Goal: Feedback & Contribution: Leave review/rating

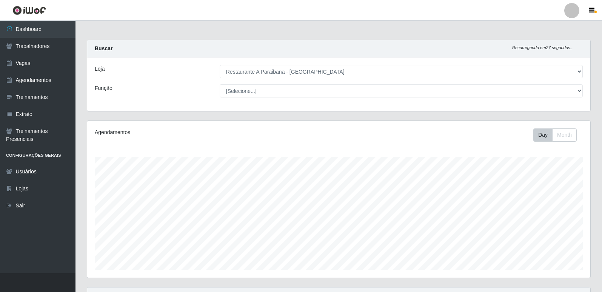
select select "342"
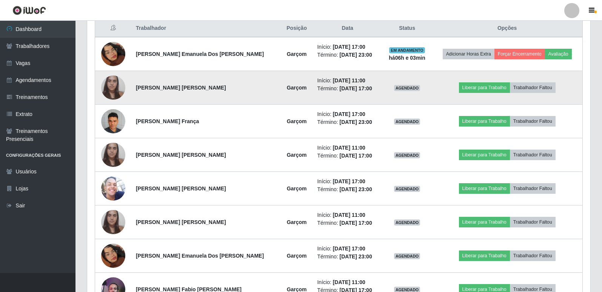
scroll to position [157, 503]
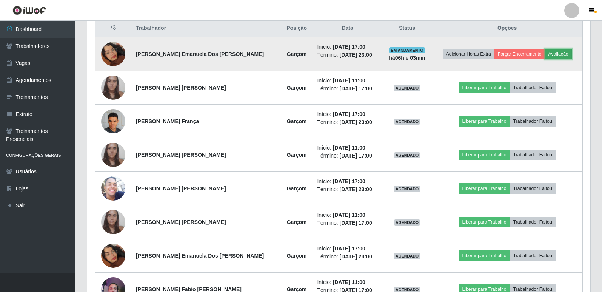
click at [554, 50] on button "Avaliação" at bounding box center [558, 54] width 27 height 11
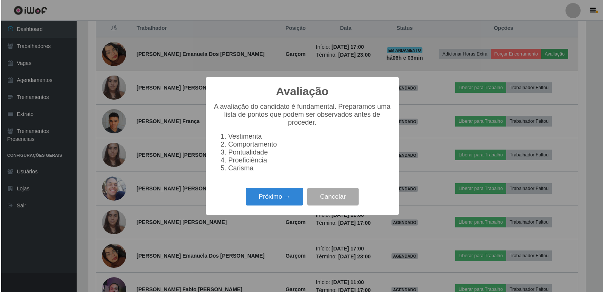
scroll to position [157, 499]
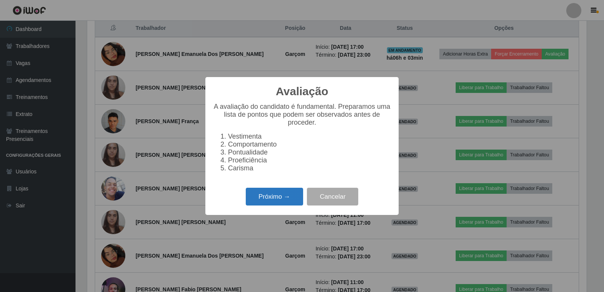
click at [275, 198] on button "Próximo →" at bounding box center [274, 197] width 57 height 18
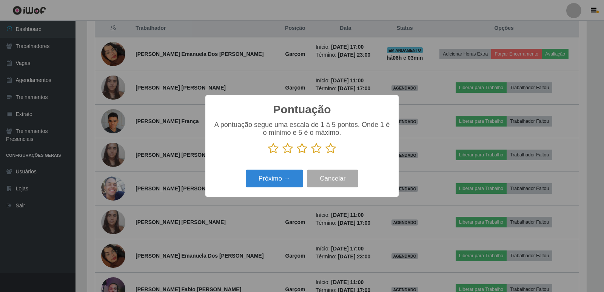
click at [333, 151] on icon at bounding box center [330, 148] width 11 height 11
click at [325, 154] on input "radio" at bounding box center [325, 154] width 0 height 0
click at [277, 172] on button "Próximo →" at bounding box center [274, 178] width 57 height 18
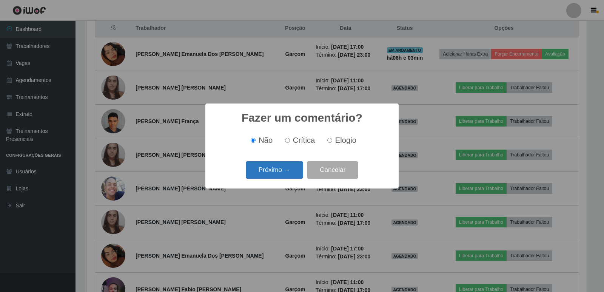
click at [279, 169] on button "Próximo →" at bounding box center [274, 170] width 57 height 18
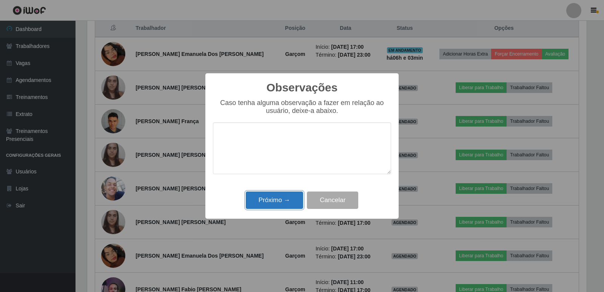
click at [273, 198] on button "Próximo →" at bounding box center [274, 200] width 57 height 18
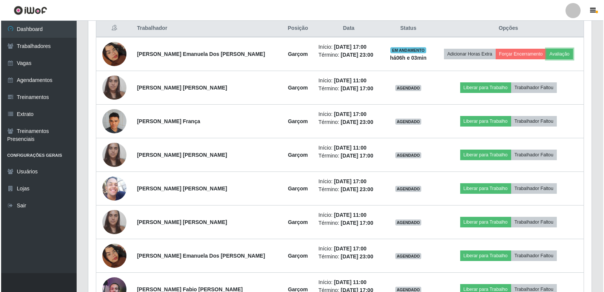
scroll to position [157, 503]
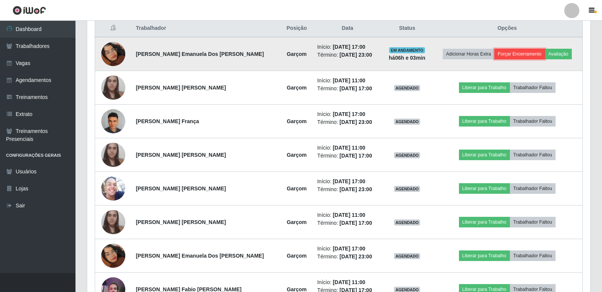
click at [523, 54] on button "Forçar Encerramento" at bounding box center [519, 54] width 51 height 11
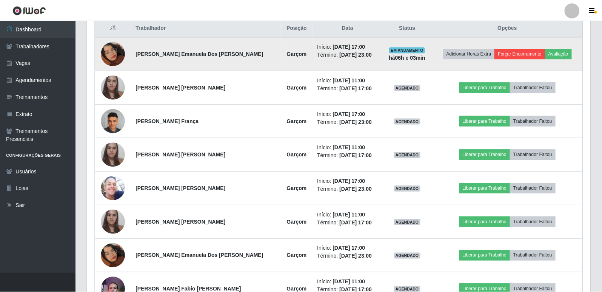
scroll to position [157, 499]
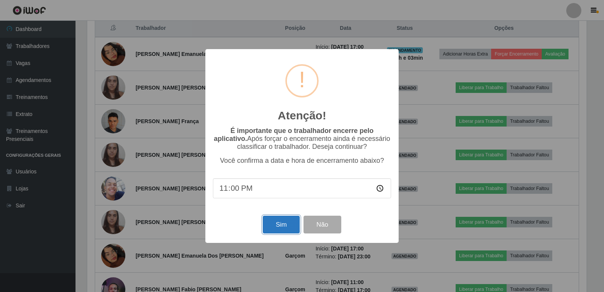
click at [269, 220] on button "Sim" at bounding box center [281, 224] width 37 height 18
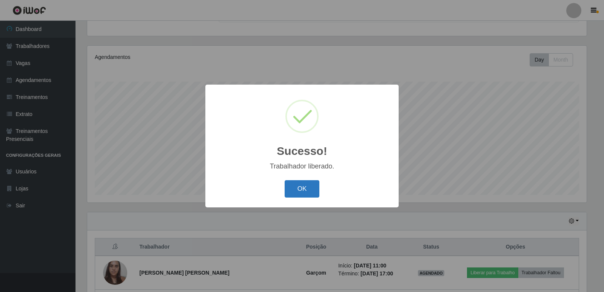
click at [297, 183] on button "OK" at bounding box center [302, 189] width 35 height 18
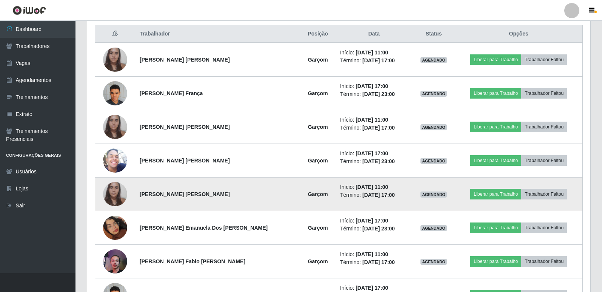
scroll to position [301, 0]
